Goal: Check status

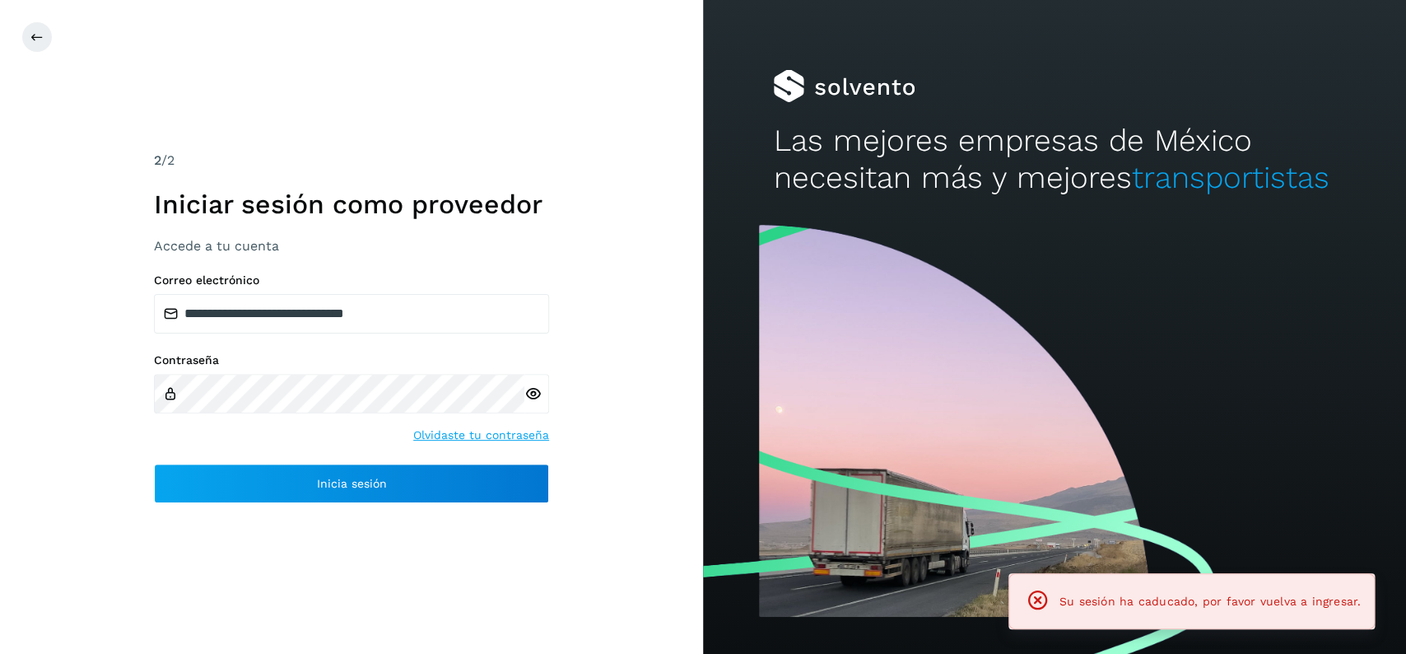
click at [384, 463] on div "**********" at bounding box center [351, 388] width 395 height 230
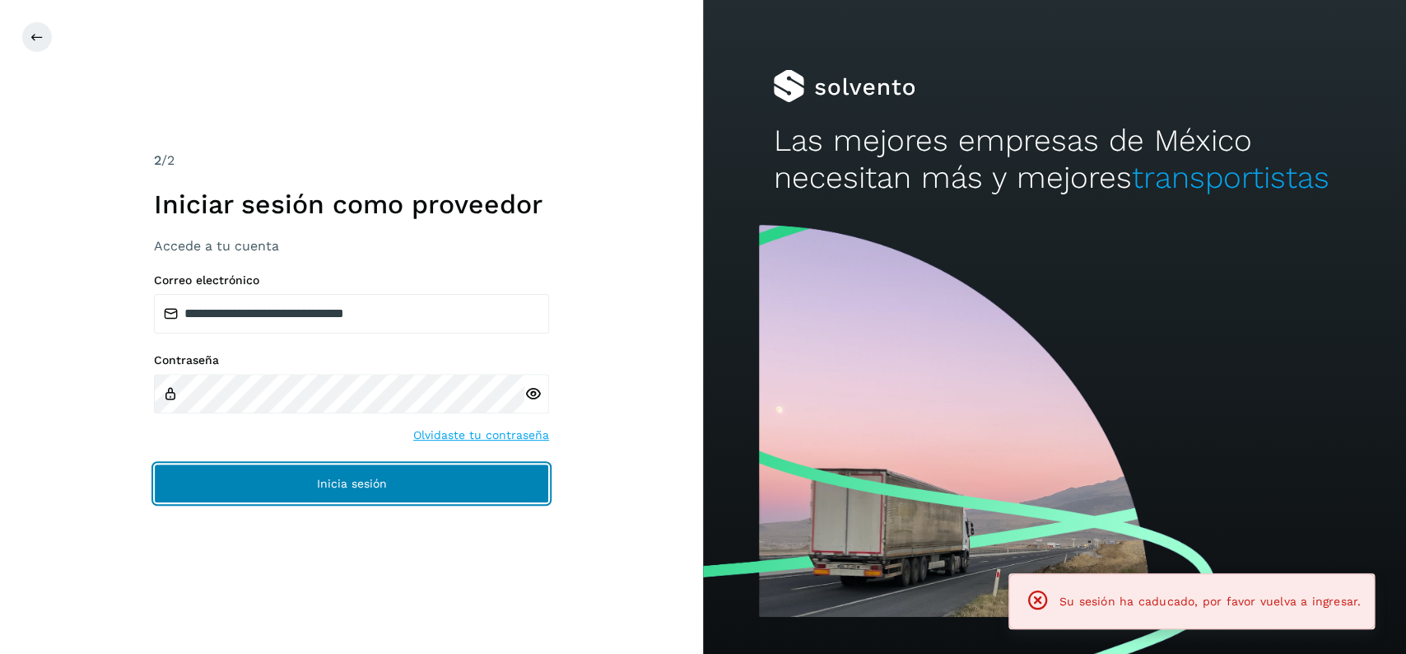
click at [384, 468] on button "Inicia sesión" at bounding box center [351, 483] width 395 height 40
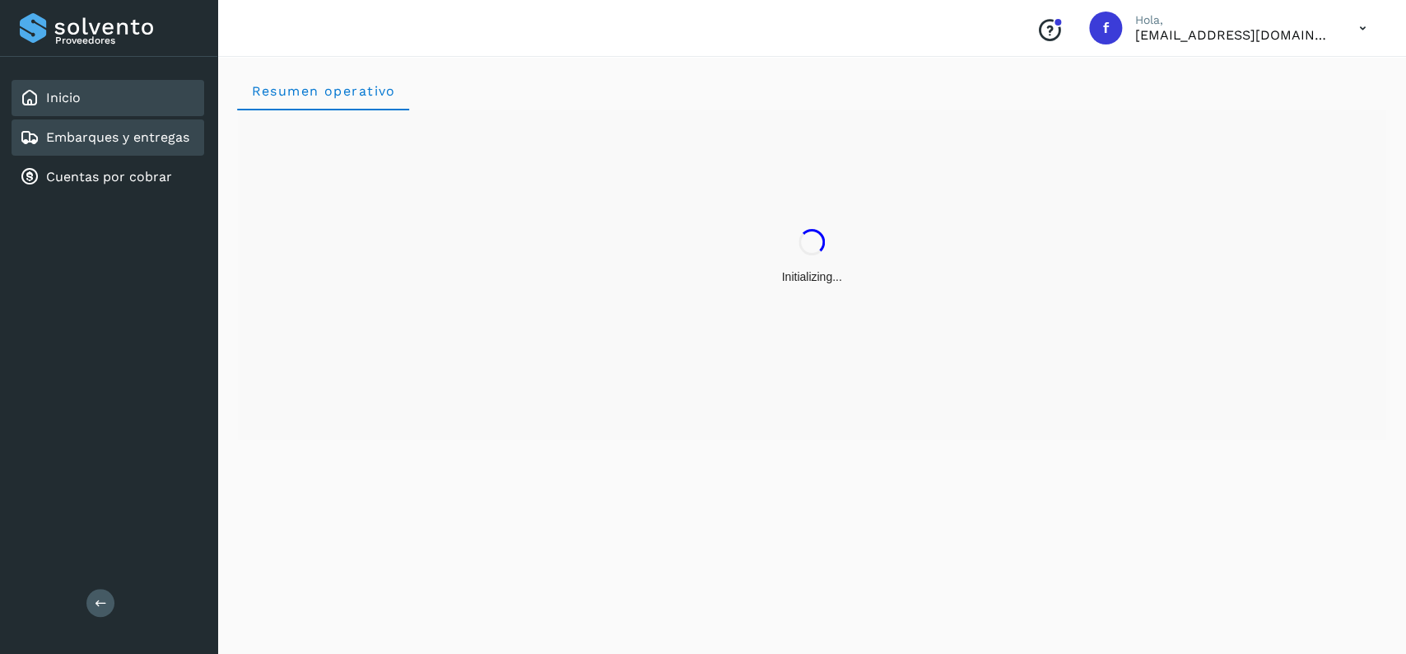
click at [170, 144] on div "Embarques y entregas" at bounding box center [105, 138] width 170 height 20
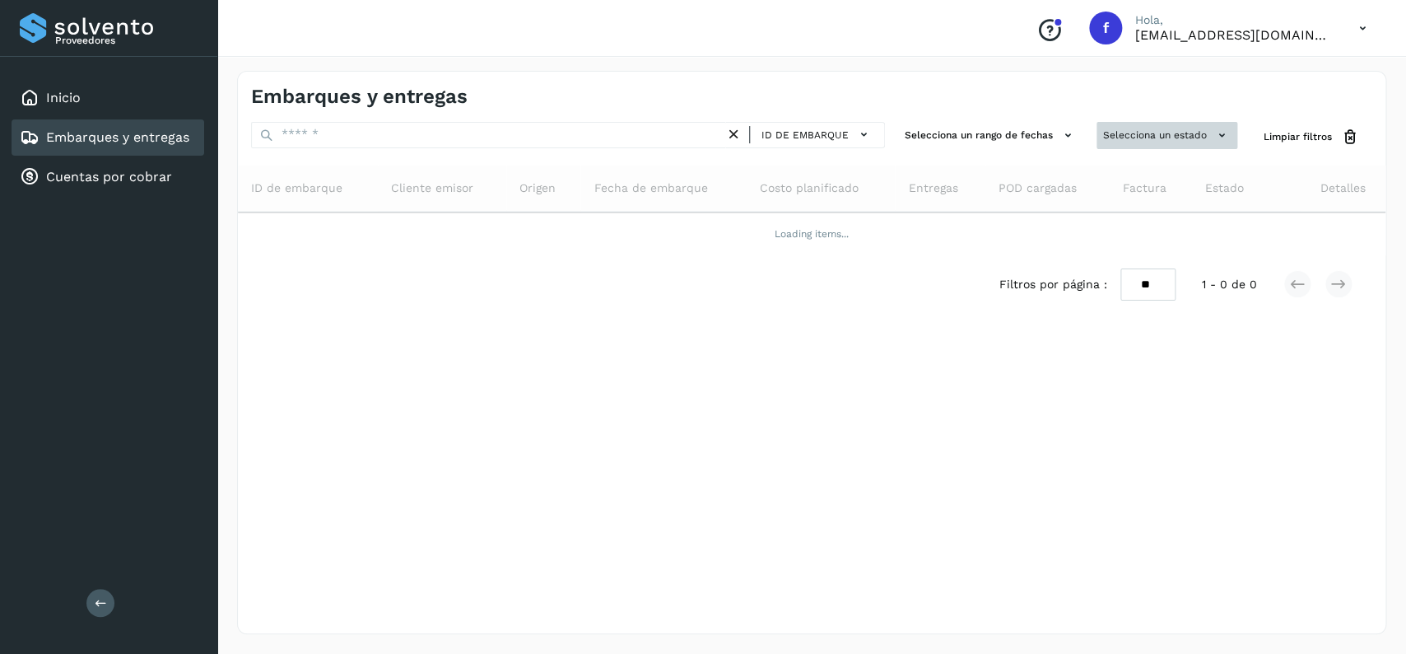
click at [1123, 134] on button "Selecciona un estado" at bounding box center [1166, 135] width 141 height 27
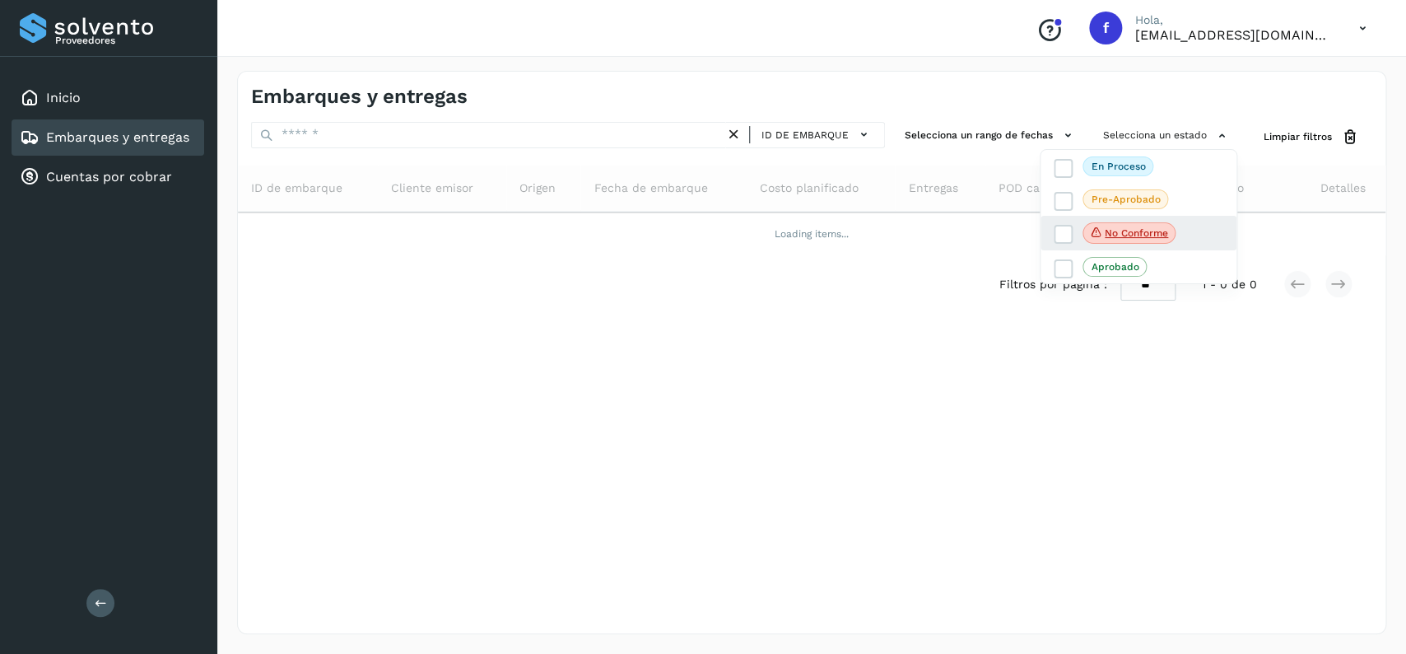
click at [1063, 223] on div "No conforme" at bounding box center [1139, 233] width 196 height 35
click at [1057, 230] on icon at bounding box center [1063, 234] width 16 height 16
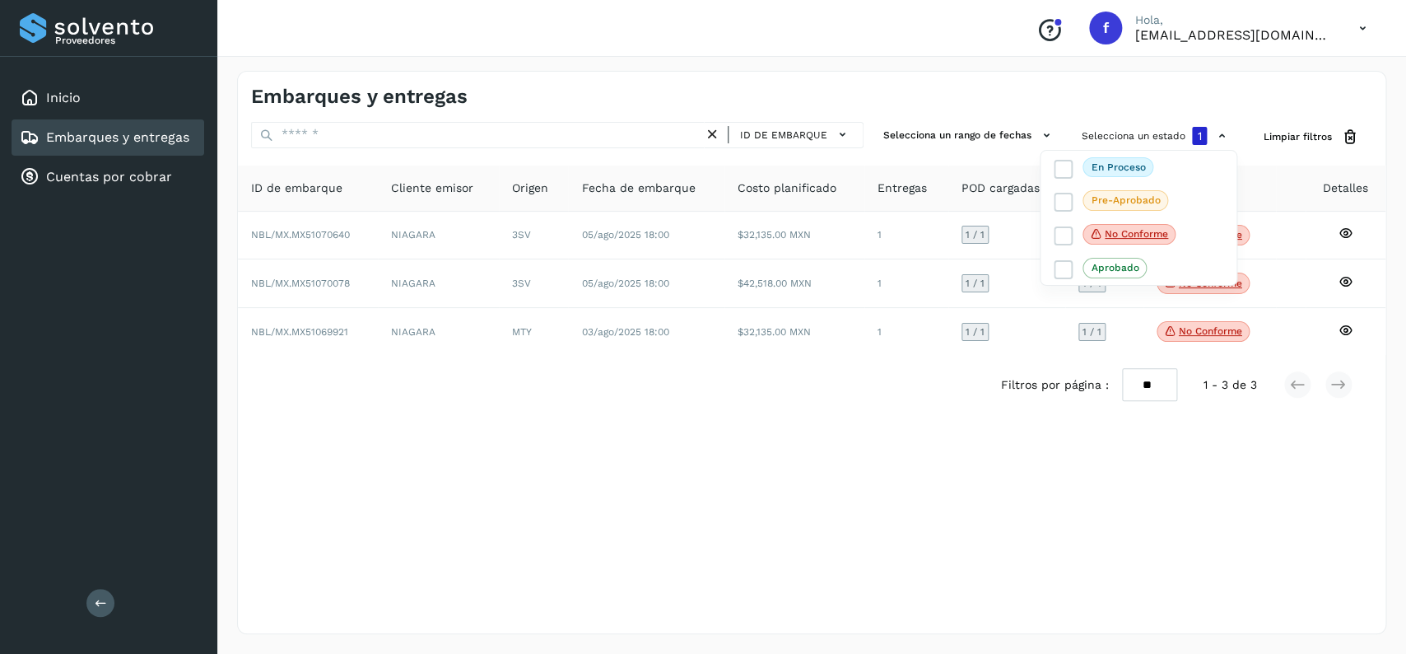
click at [909, 552] on div at bounding box center [703, 327] width 1406 height 654
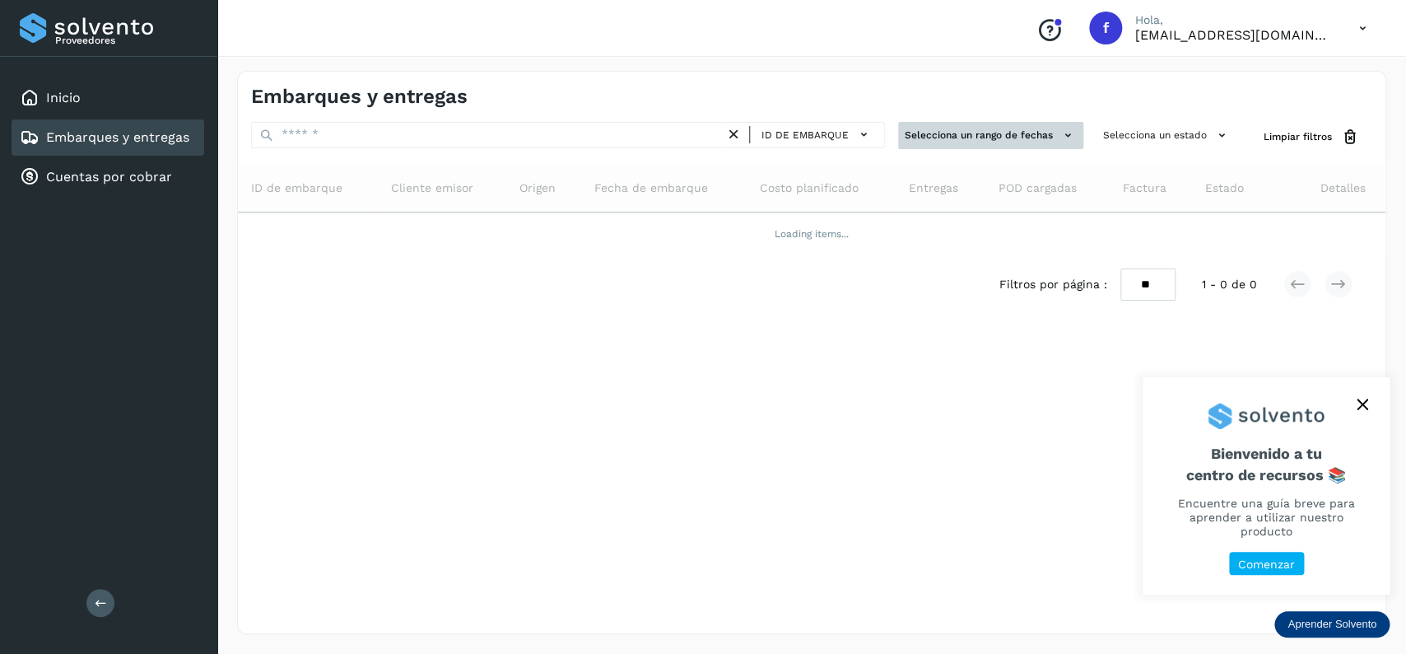
click at [997, 143] on button "Selecciona un rango de fechas" at bounding box center [990, 135] width 185 height 27
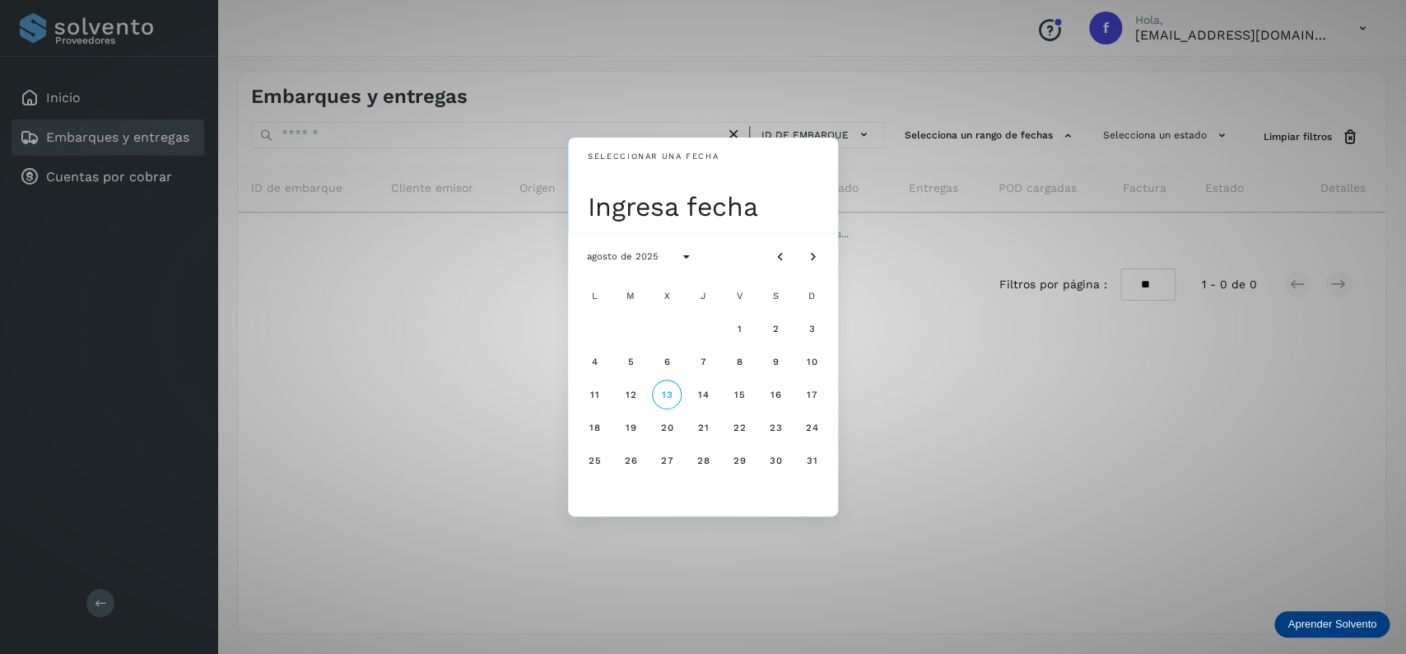
click at [1058, 149] on div "Seleccionar una fecha Ingresa fecha agosto de 2025 L M X J V S D 1 2 3 4 5 6 7 …" at bounding box center [703, 327] width 1406 height 654
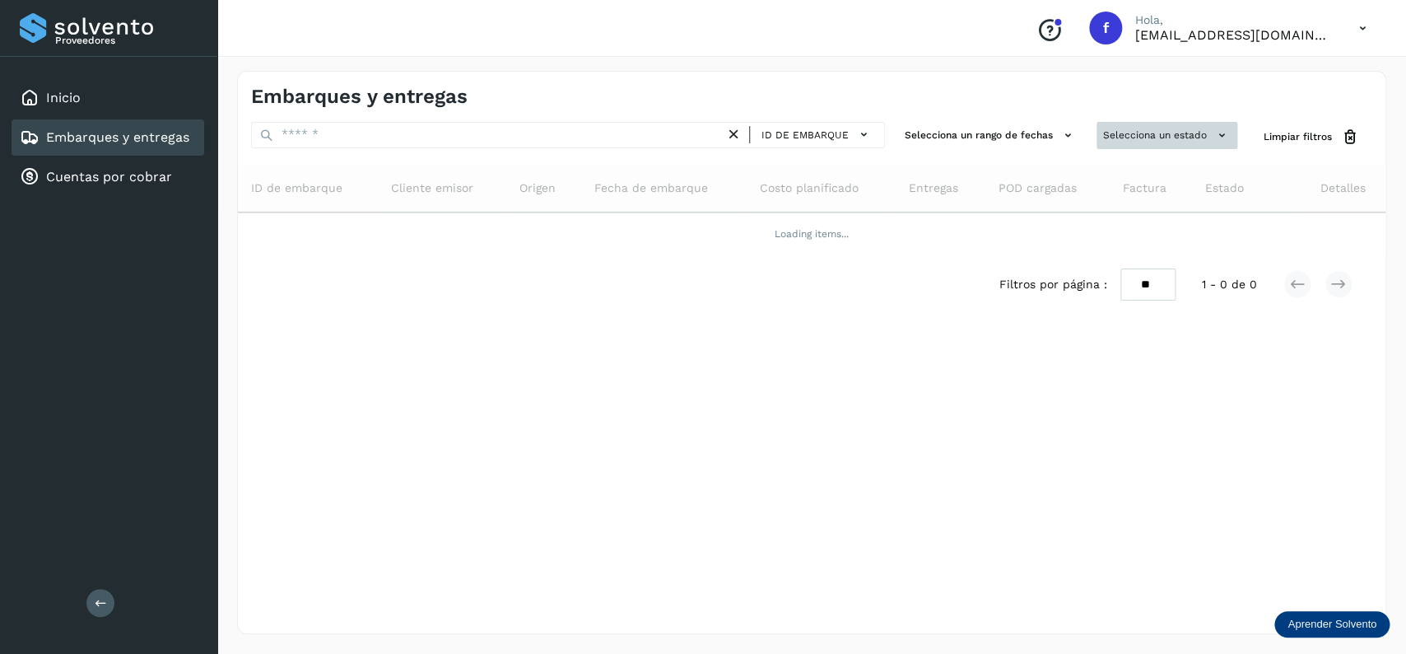
click at [1178, 144] on button "Selecciona un estado" at bounding box center [1166, 135] width 141 height 27
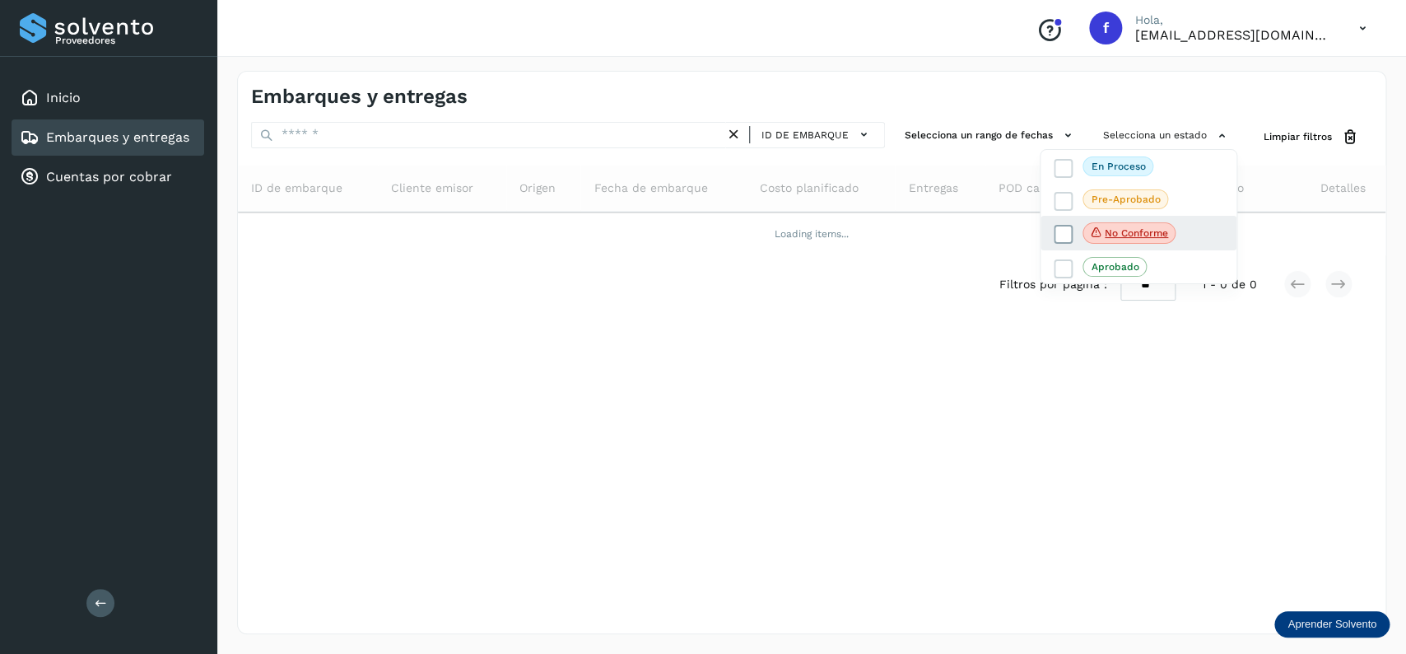
click at [1065, 230] on icon at bounding box center [1063, 234] width 16 height 16
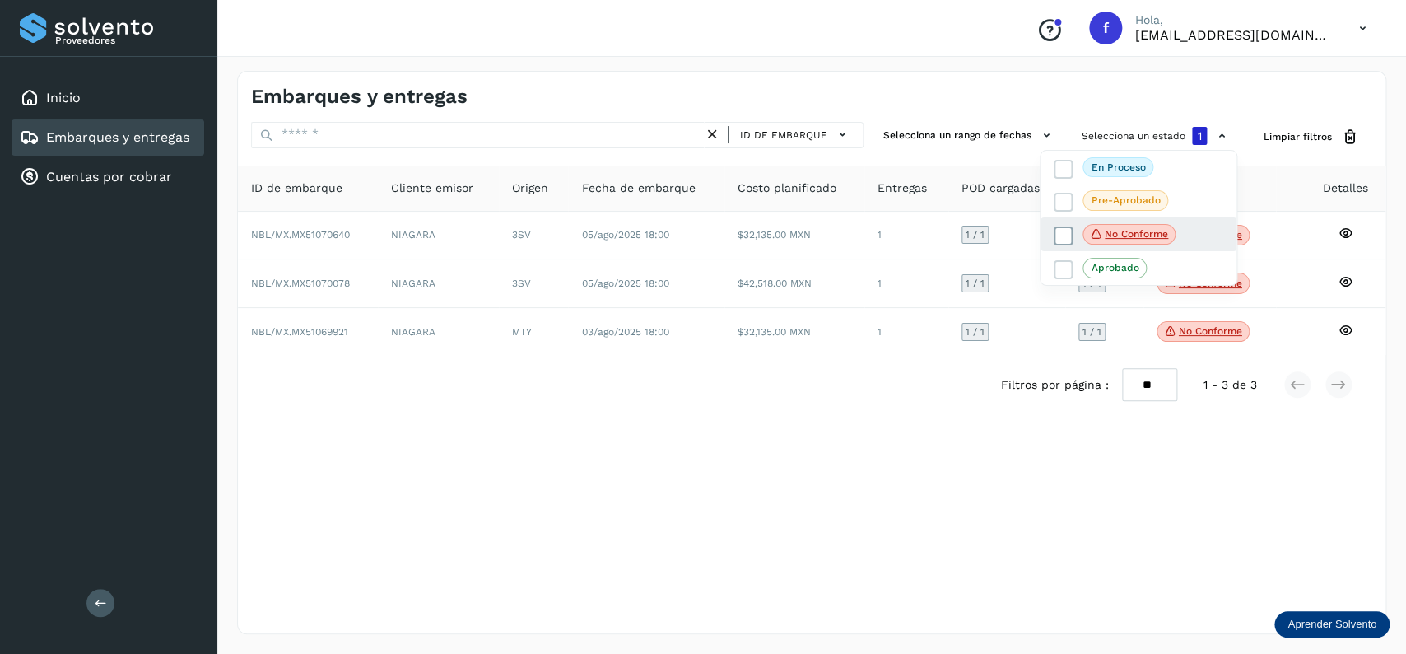
click at [1065, 230] on icon at bounding box center [1063, 235] width 16 height 16
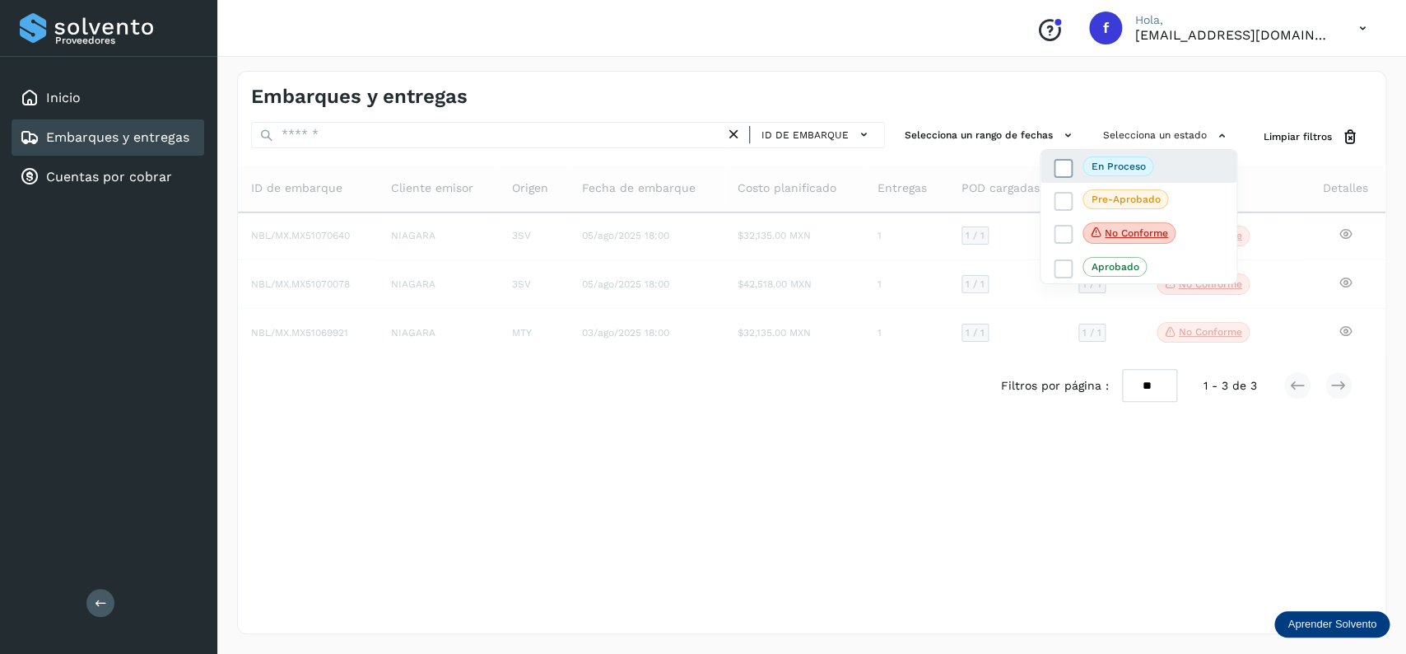
click at [1065, 167] on icon at bounding box center [1063, 168] width 16 height 16
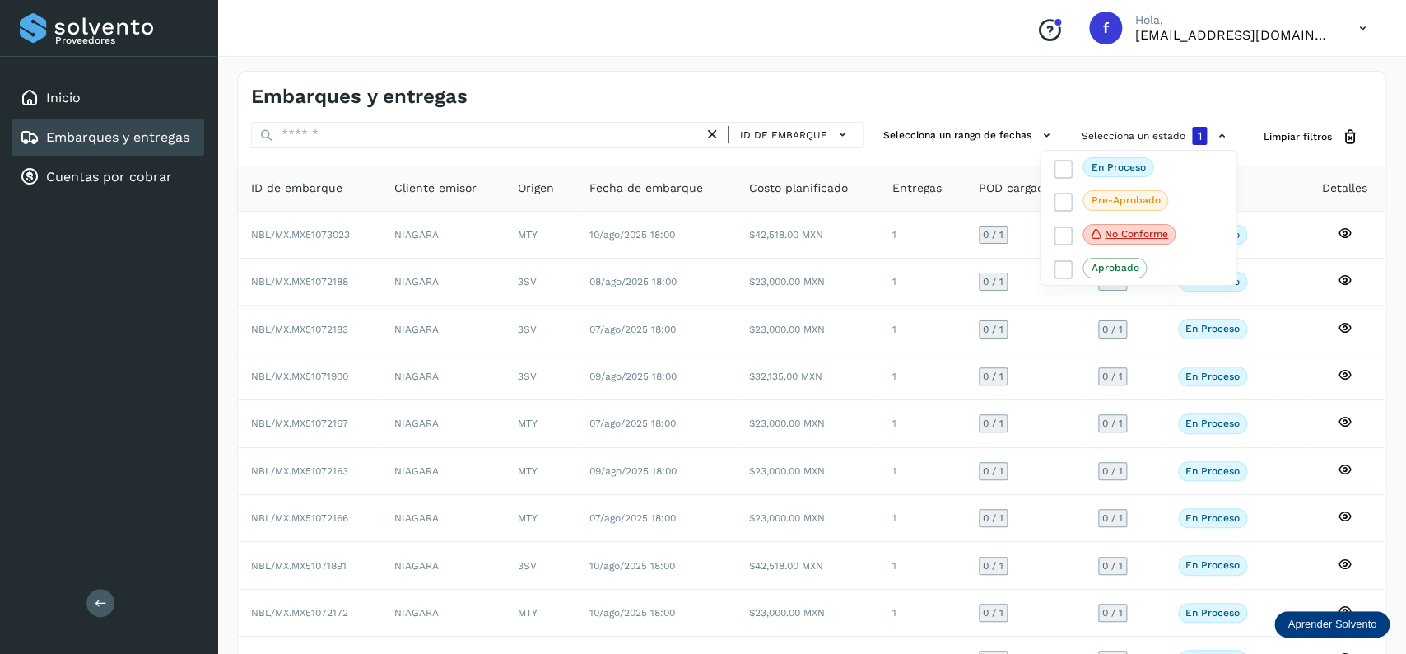
click at [887, 468] on div at bounding box center [703, 327] width 1406 height 654
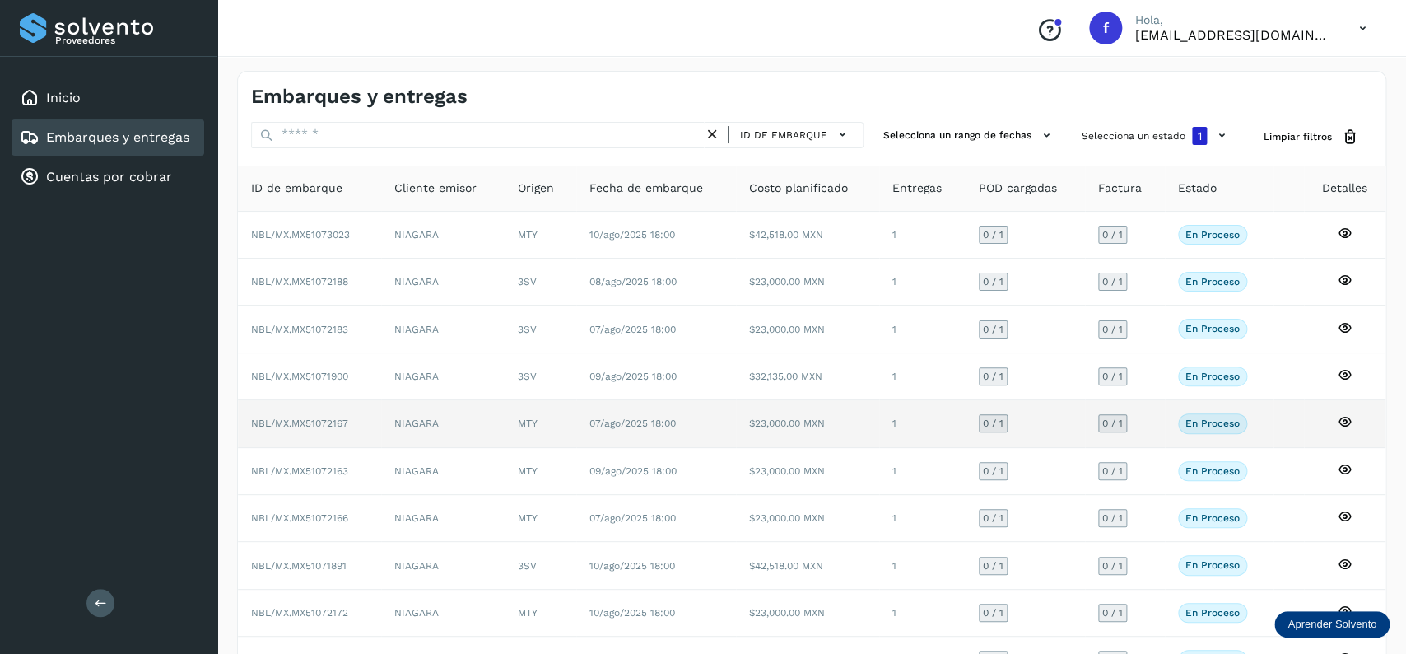
scroll to position [115, 0]
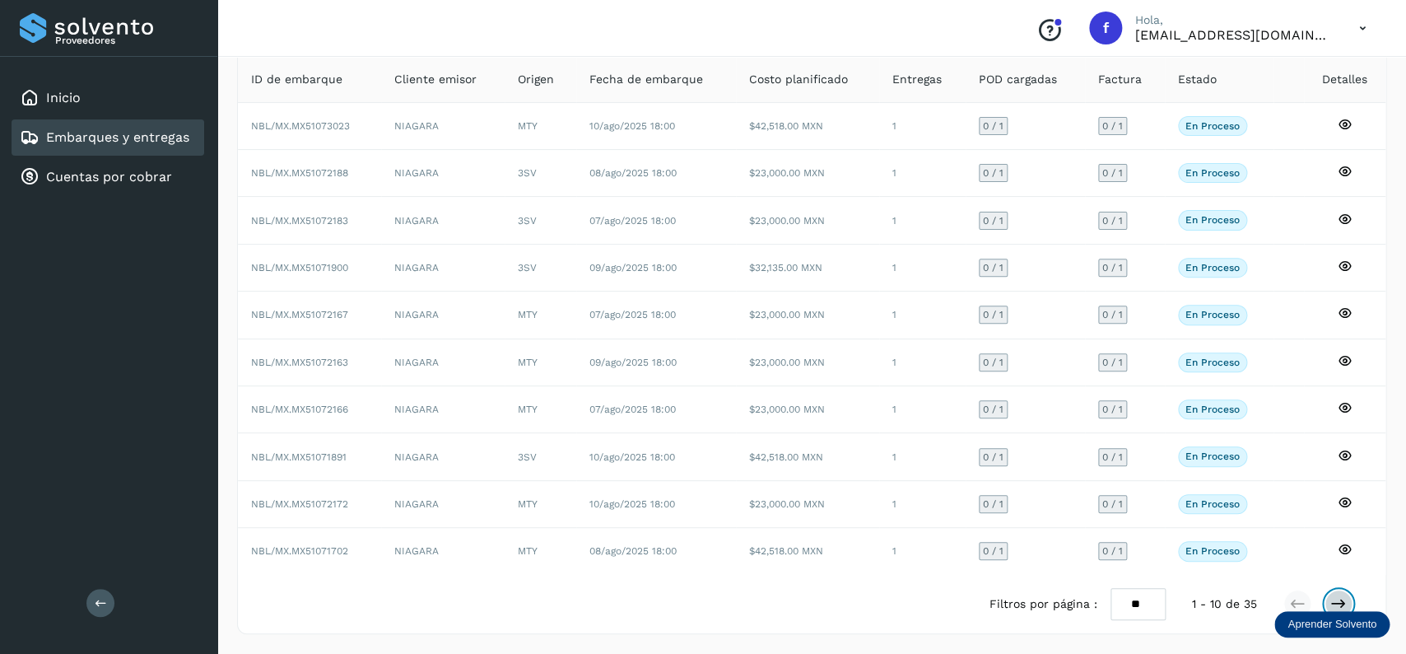
click at [1345, 600] on icon at bounding box center [1338, 603] width 16 height 16
click at [1345, 597] on icon at bounding box center [1338, 603] width 16 height 16
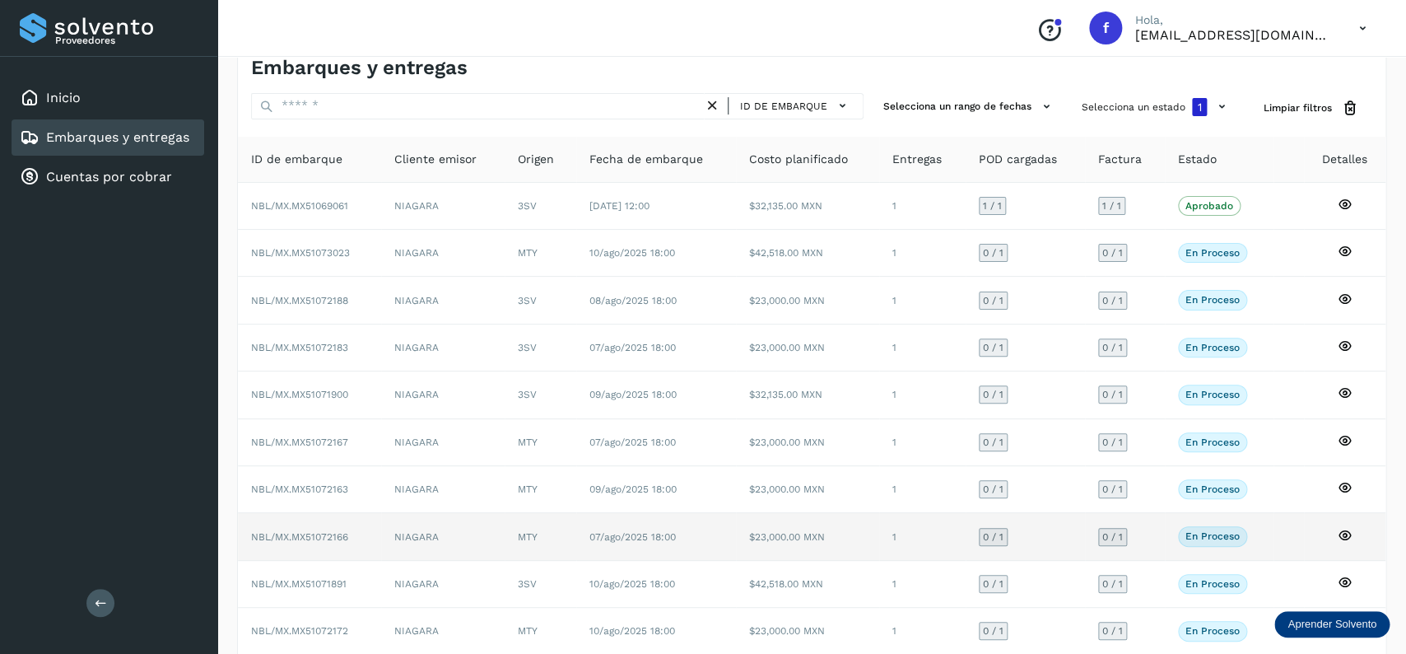
scroll to position [0, 0]
